Goal: Information Seeking & Learning: Learn about a topic

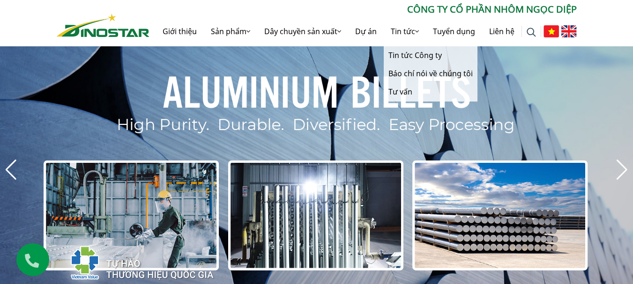
click at [410, 28] on link "Tin tức" at bounding box center [405, 31] width 42 height 30
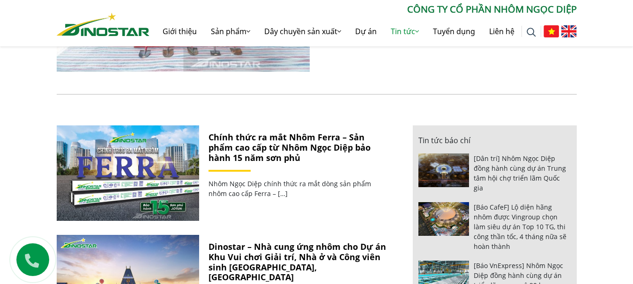
scroll to position [375, 0]
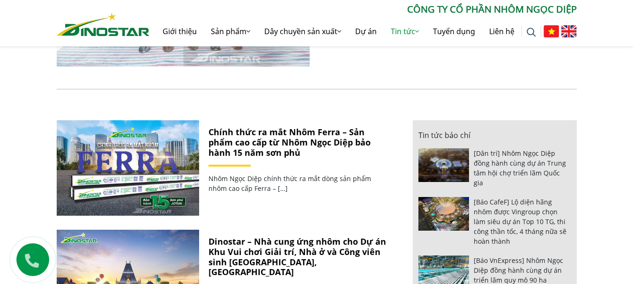
click at [250, 136] on link "Chính thức ra mắt Nhôm Ferra – Sản phẩm cao cấp từ Nhôm Ngọc Diệp bảo hành 15 n…" at bounding box center [289, 141] width 162 height 31
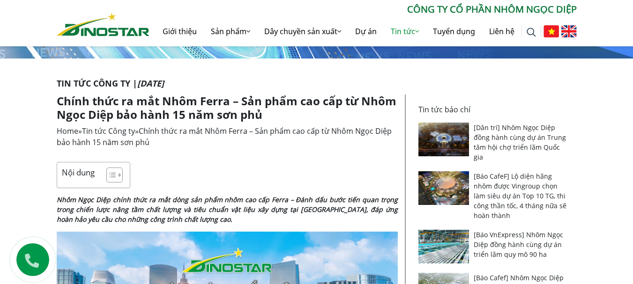
scroll to position [187, 0]
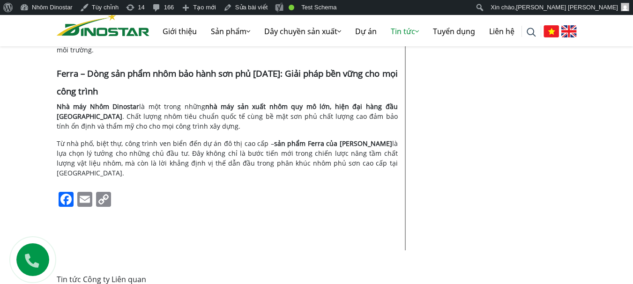
scroll to position [1545, 0]
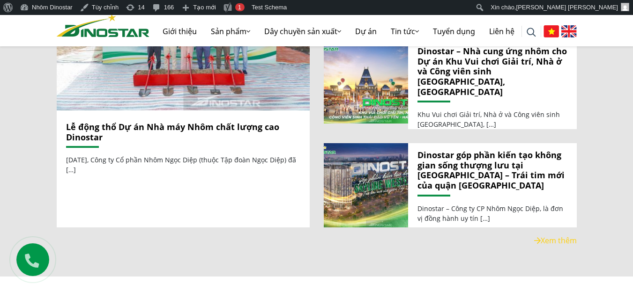
scroll to position [1109, 0]
